Goal: Find contact information: Find contact information

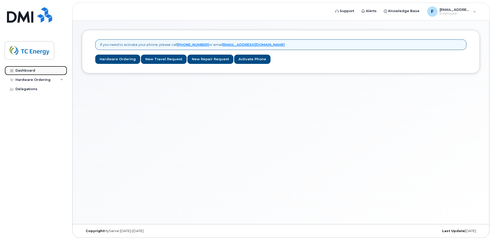
click at [21, 72] on div "Dashboard" at bounding box center [25, 71] width 20 height 4
click at [60, 80] on div "Hardware Ordering" at bounding box center [36, 79] width 62 height 9
click at [61, 79] on icon at bounding box center [61, 80] width 3 height 3
click at [28, 68] on link "Dashboard" at bounding box center [36, 70] width 62 height 9
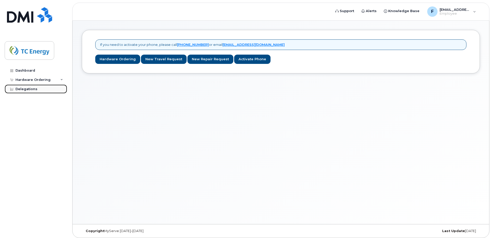
click at [26, 87] on link "Delegations" at bounding box center [36, 89] width 62 height 9
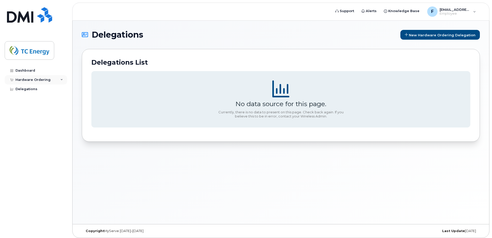
click at [31, 79] on div "Hardware Ordering" at bounding box center [32, 80] width 35 height 4
click at [25, 70] on div "Dashboard" at bounding box center [25, 71] width 20 height 4
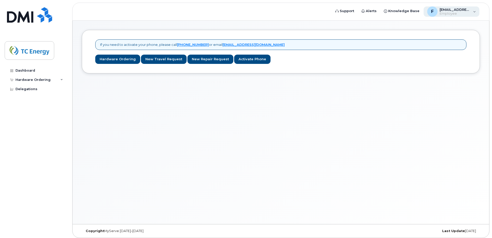
click at [472, 11] on div "F [EMAIL_ADDRESS][DOMAIN_NAME] Employee" at bounding box center [451, 11] width 56 height 10
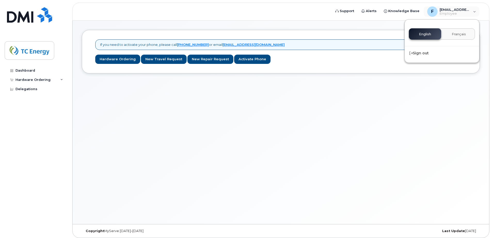
click at [293, 12] on header "Support Alerts Knowledge Base F [EMAIL_ADDRESS][DOMAIN_NAME] Employee English F…" at bounding box center [280, 12] width 417 height 18
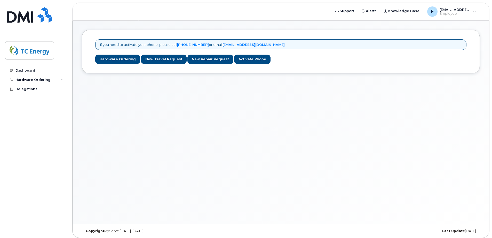
drag, startPoint x: 221, startPoint y: 45, endPoint x: 279, endPoint y: 44, distance: 58.1
click at [279, 44] on div "If you need to activate your phone, please call 1-877-689-8289 or email helpdes…" at bounding box center [280, 44] width 371 height 11
copy p "[EMAIL_ADDRESS][DOMAIN_NAME]"
